Goal: Task Accomplishment & Management: Manage account settings

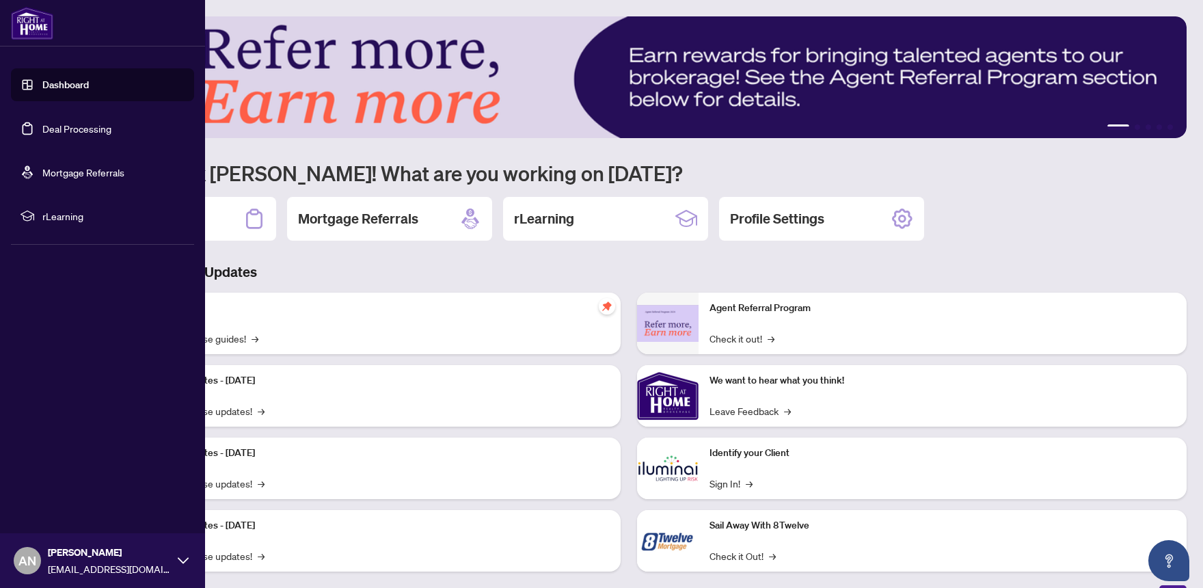
click at [42, 86] on link "Dashboard" at bounding box center [65, 85] width 46 height 12
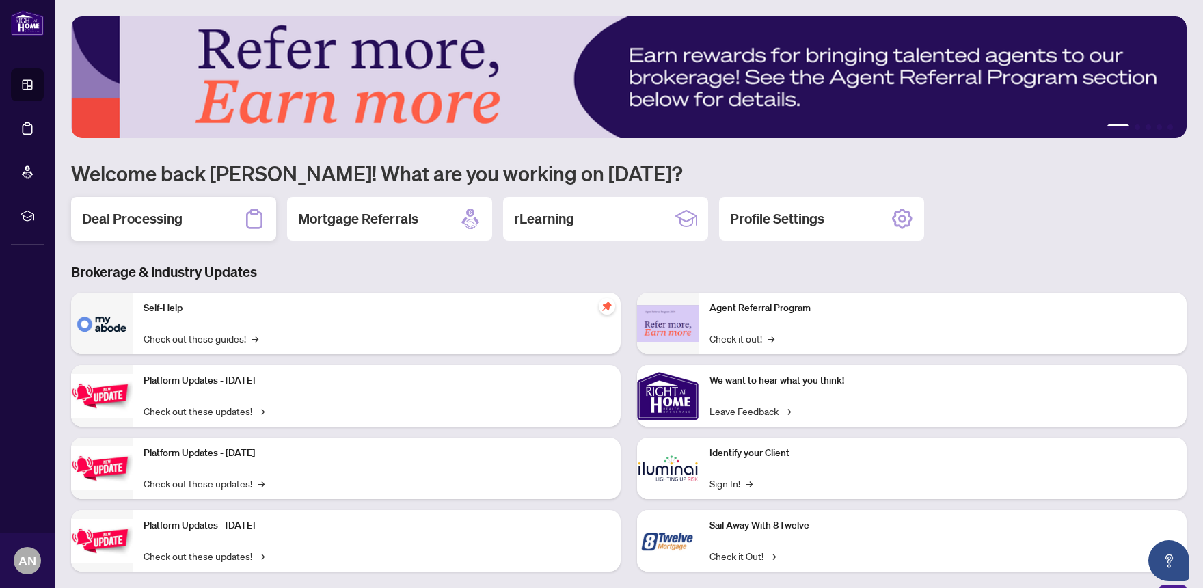
click at [114, 219] on h2 "Deal Processing" at bounding box center [132, 218] width 101 height 19
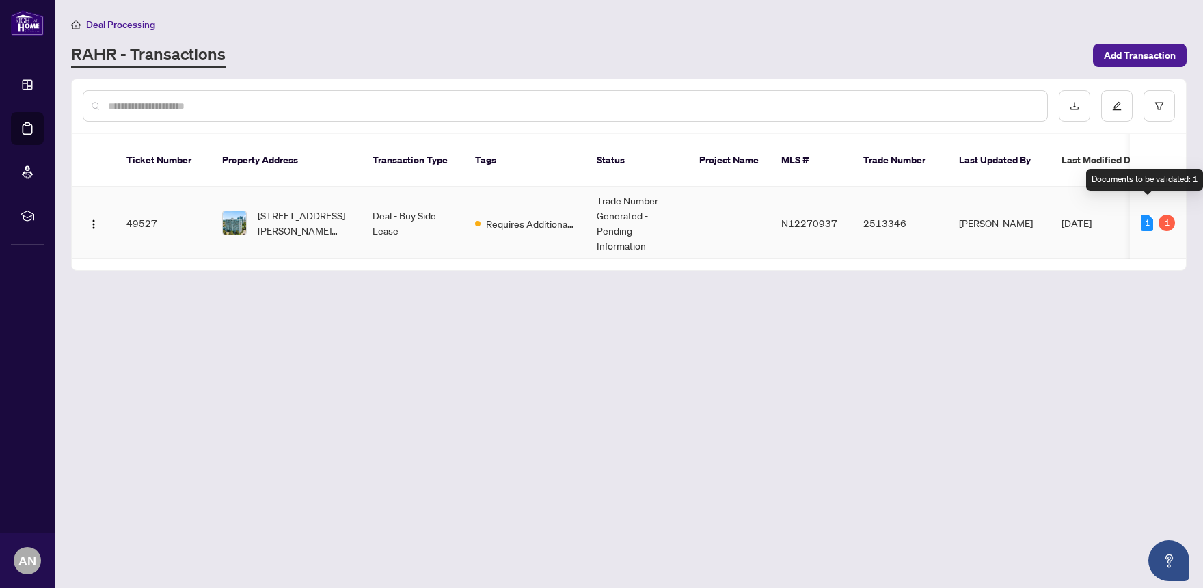
click at [1147, 215] on div "1" at bounding box center [1147, 223] width 12 height 16
click at [1060, 212] on td "[DATE]" at bounding box center [1112, 223] width 123 height 72
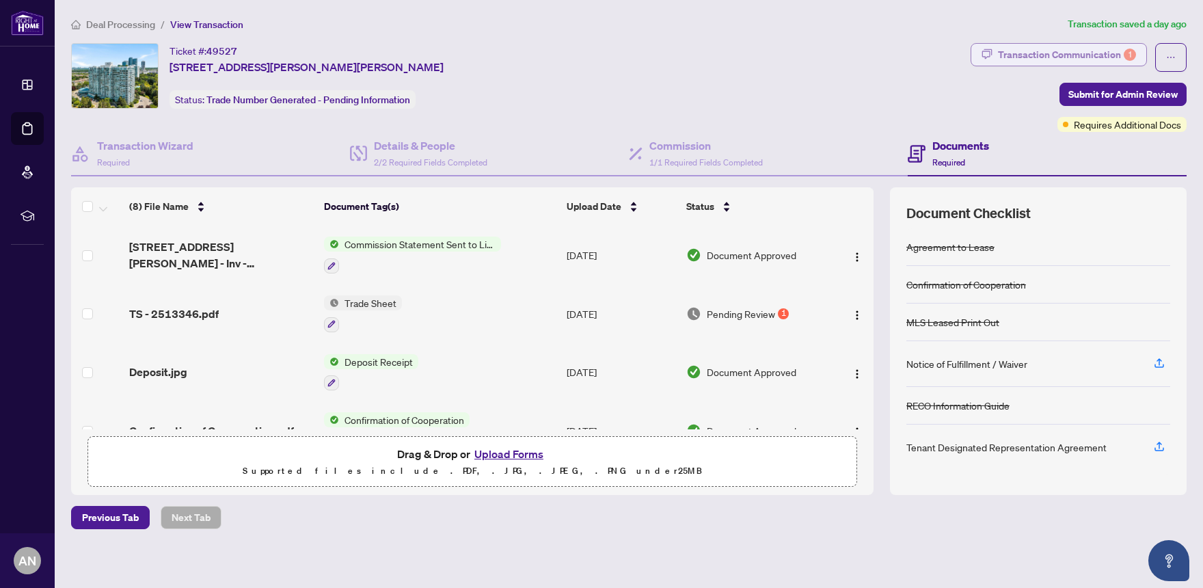
click at [1069, 56] on div "Transaction Communication 1" at bounding box center [1067, 55] width 138 height 22
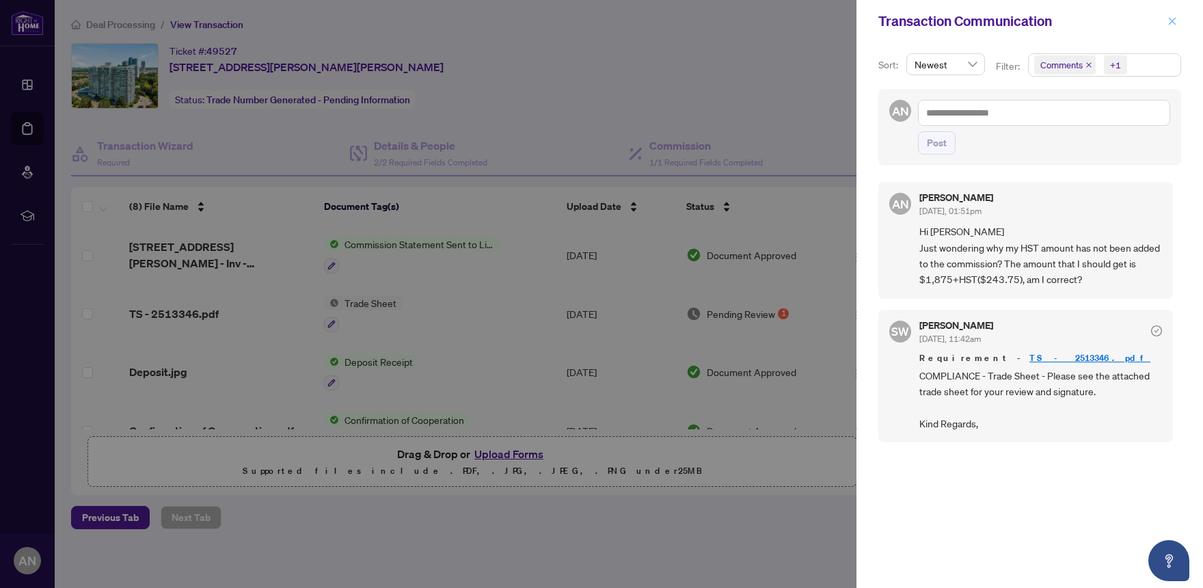
click at [1170, 23] on icon "close" at bounding box center [1173, 21] width 8 height 8
